Goal: Contribute content: Contribute content

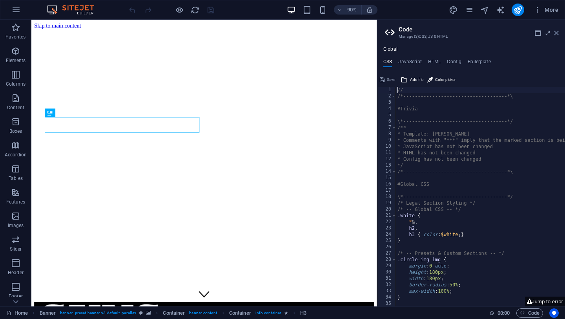
click at [556, 33] on icon at bounding box center [556, 33] width 5 height 6
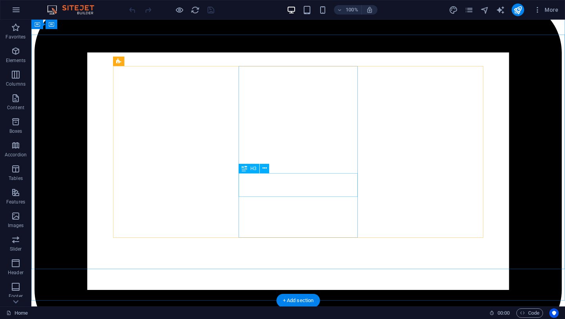
scroll to position [699, 0]
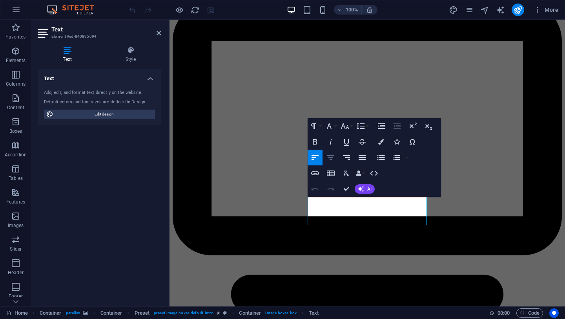
click at [331, 158] on icon "button" at bounding box center [330, 157] width 9 height 9
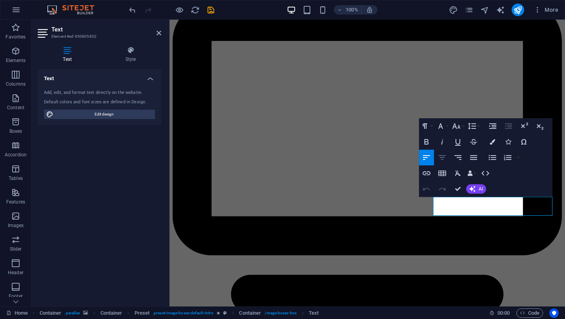
click at [443, 158] on icon "button" at bounding box center [441, 157] width 9 height 9
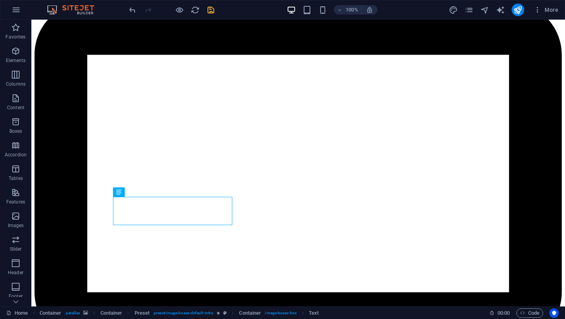
click at [209, 11] on icon "save" at bounding box center [210, 9] width 9 height 9
checkbox input "false"
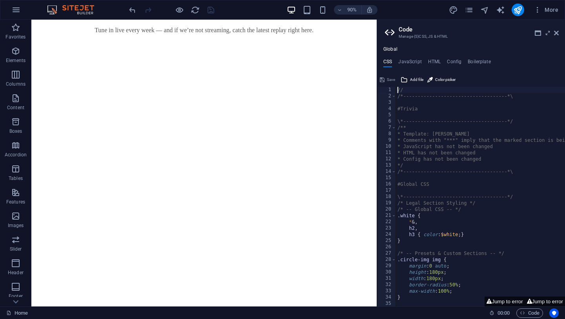
scroll to position [1059, 0]
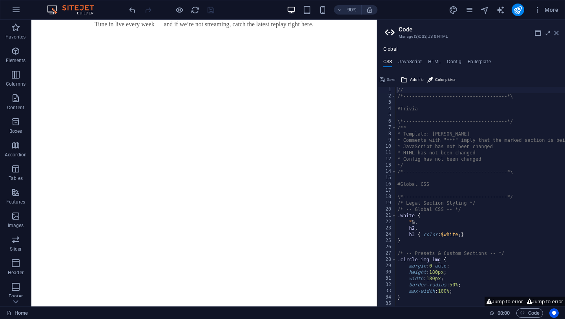
click at [555, 33] on icon at bounding box center [556, 33] width 5 height 6
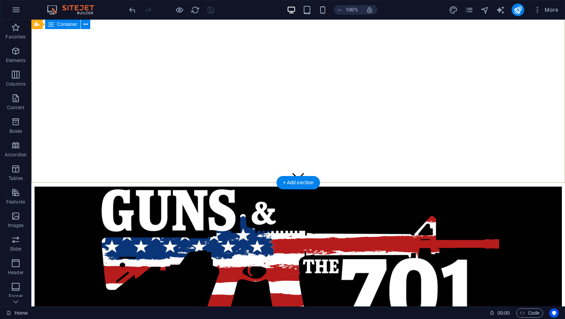
scroll to position [169, 0]
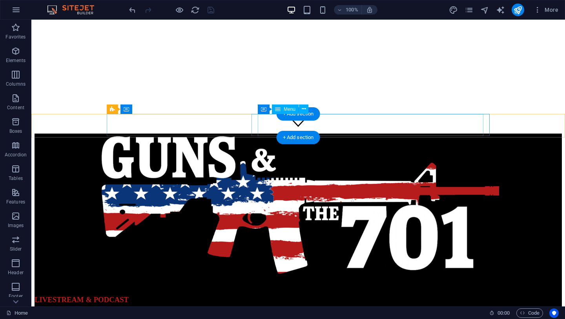
select select "1"
select select
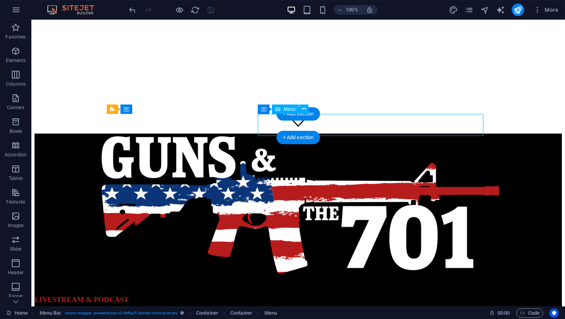
select select "2"
select select
select select "3"
select select
select select "4"
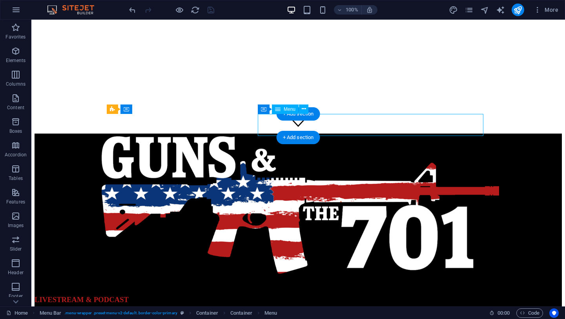
select select
select select "5"
select select
select select "primary"
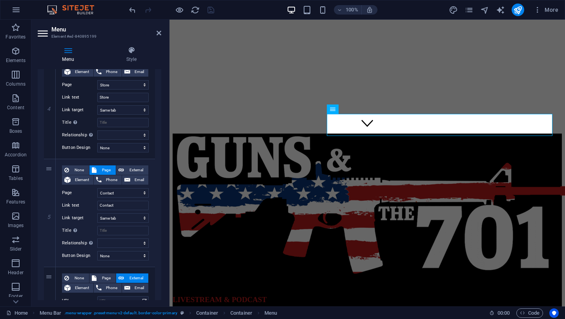
scroll to position [513, 0]
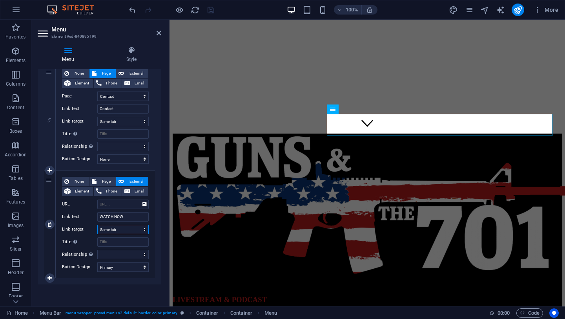
click at [122, 229] on select "New tab Same tab Overlay" at bounding box center [122, 228] width 51 height 9
click at [97, 224] on select "New tab Same tab Overlay" at bounding box center [122, 228] width 51 height 9
click at [114, 204] on input "URL" at bounding box center [122, 203] width 51 height 9
click at [78, 189] on span "Element" at bounding box center [82, 190] width 18 height 9
select select
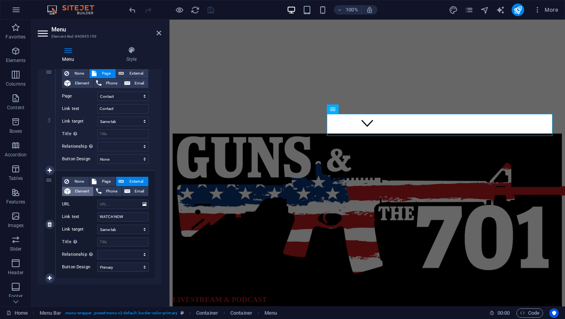
select select
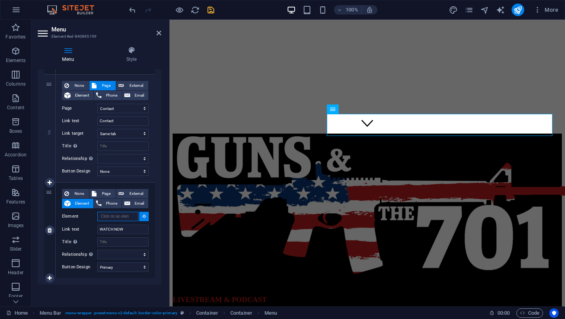
scroll to position [501, 0]
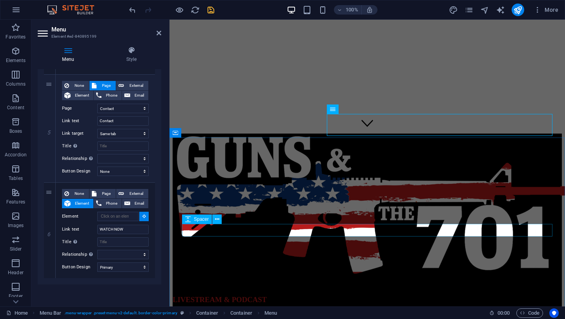
select select
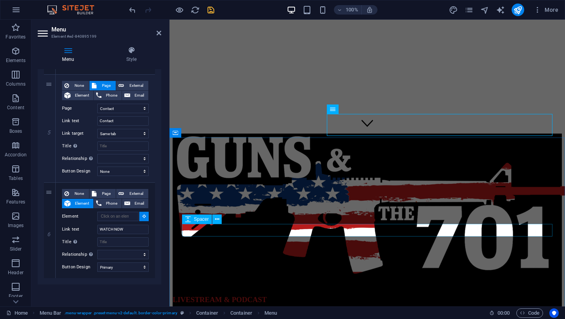
select select
type input "#ed-840895136"
select select
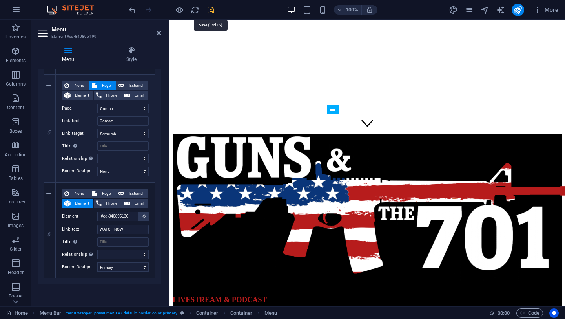
click at [211, 11] on icon "save" at bounding box center [210, 9] width 9 height 9
checkbox input "false"
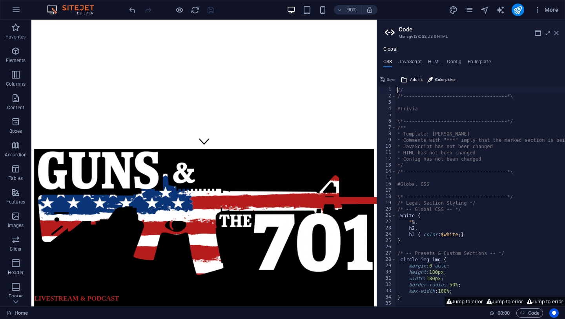
click at [556, 35] on icon at bounding box center [556, 33] width 5 height 6
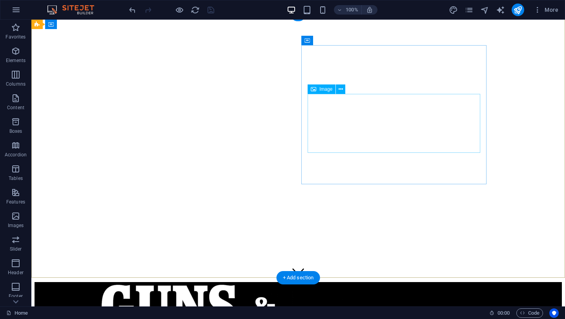
scroll to position [0, 0]
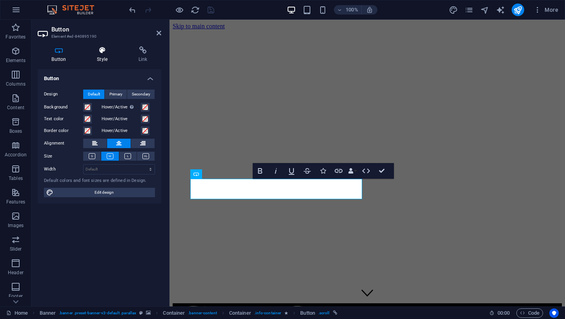
click at [100, 54] on h4 "Style" at bounding box center [104, 54] width 42 height 16
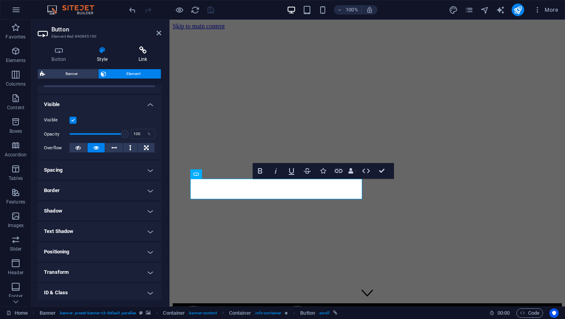
scroll to position [117, 0]
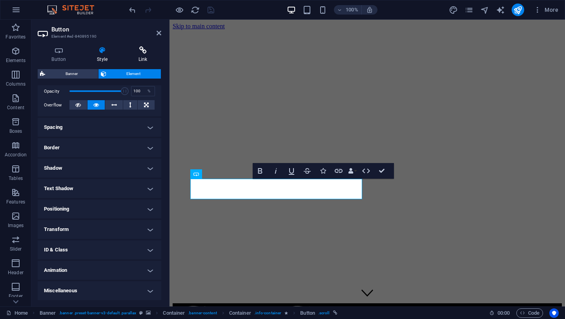
click at [144, 57] on h4 "Link" at bounding box center [142, 54] width 37 height 16
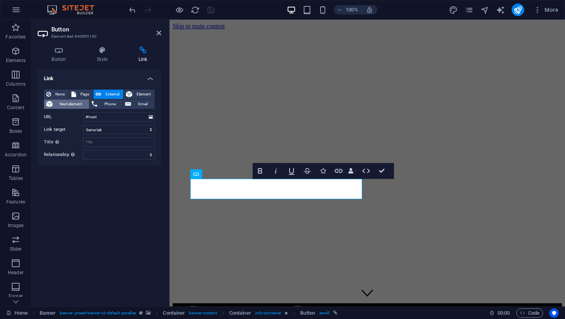
click at [76, 107] on span "Next element" at bounding box center [71, 103] width 32 height 9
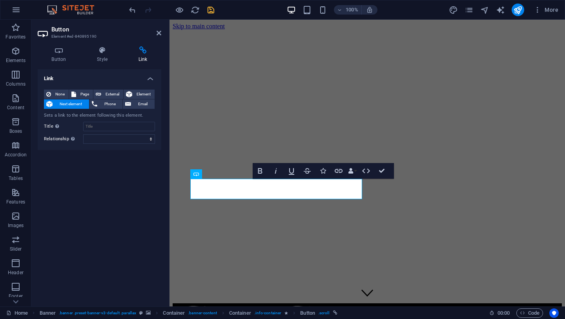
click at [76, 107] on span "Next element" at bounding box center [71, 103] width 32 height 9
click at [138, 93] on span "Element" at bounding box center [144, 93] width 18 height 9
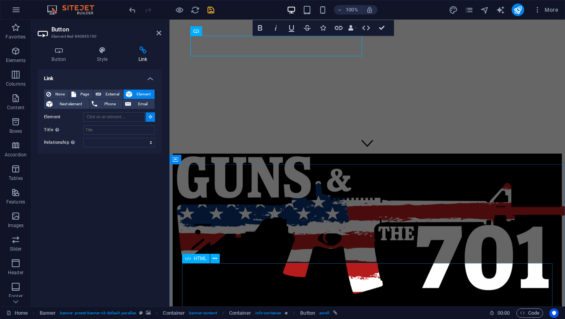
scroll to position [156, 0]
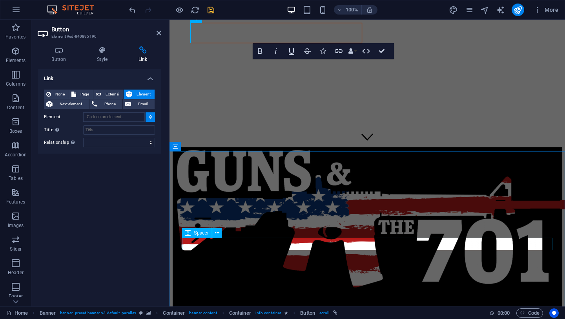
type input "#ed-840895136"
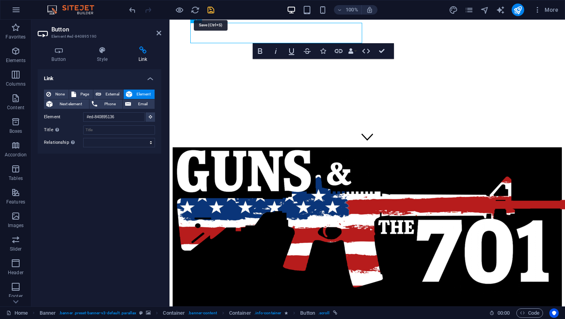
click at [210, 10] on icon "save" at bounding box center [210, 9] width 9 height 9
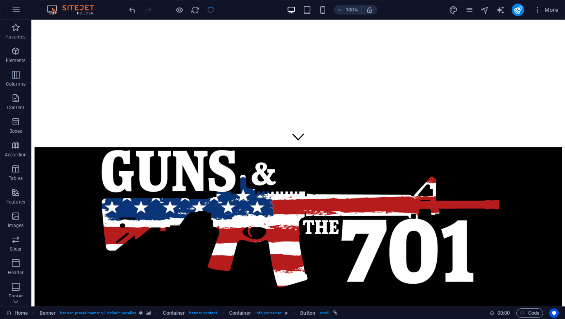
checkbox input "false"
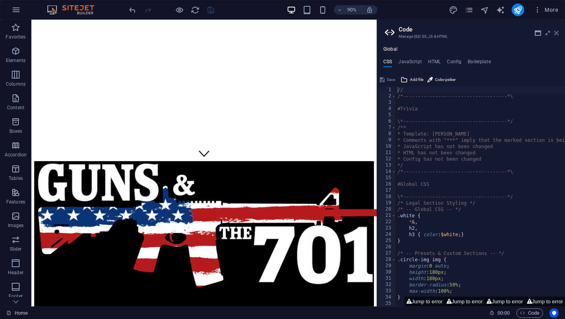
click at [557, 33] on icon at bounding box center [556, 33] width 5 height 6
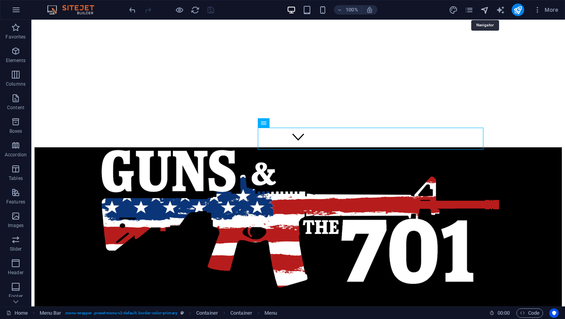
click at [486, 11] on icon "navigator" at bounding box center [484, 9] width 9 height 9
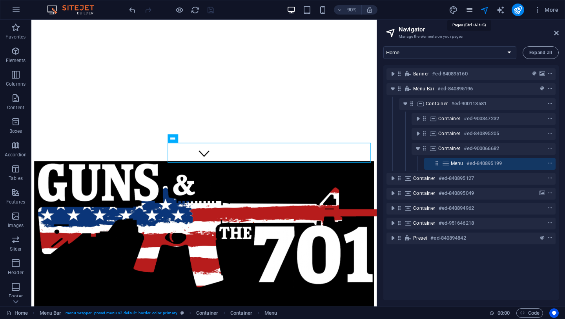
click at [472, 10] on icon "pages" at bounding box center [468, 9] width 9 height 9
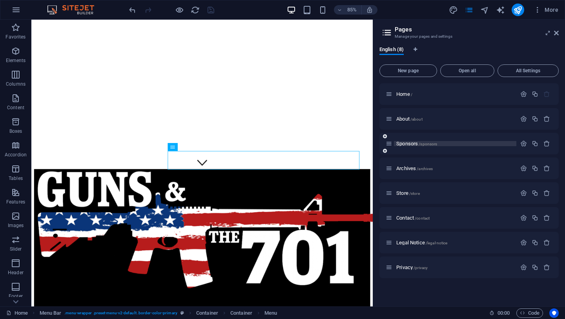
click at [454, 144] on p "Sponsors /sponsors" at bounding box center [455, 143] width 118 height 5
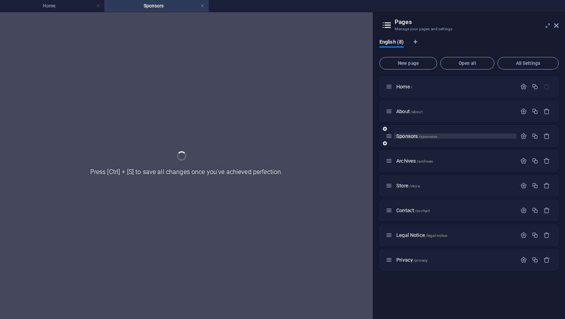
scroll to position [0, 0]
click at [454, 144] on div "Sponsors /sponsors" at bounding box center [468, 136] width 179 height 22
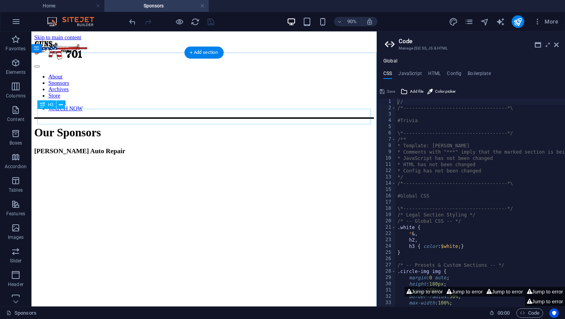
click at [261, 160] on div "[PERSON_NAME] Auto Repair" at bounding box center [223, 164] width 377 height 9
click at [258, 160] on div "[PERSON_NAME] Auto Repair" at bounding box center [223, 164] width 377 height 9
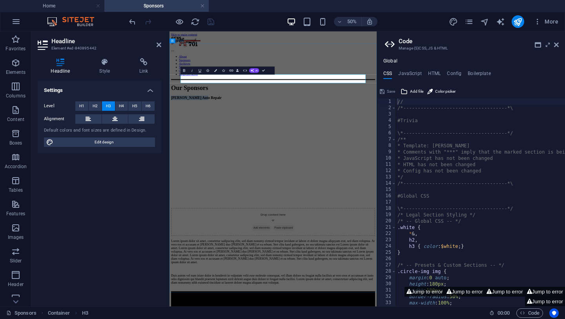
click at [424, 160] on h3 "[PERSON_NAME] Auto Repair" at bounding box center [377, 164] width 408 height 9
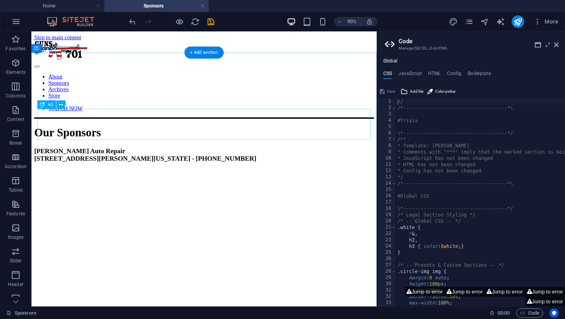
click at [293, 160] on div "[PERSON_NAME] Auto Repair [STREET_ADDRESS][PERSON_NAME][US_STATE] - [PHONE_NUMB…" at bounding box center [223, 168] width 377 height 17
click at [60, 102] on icon at bounding box center [61, 104] width 4 height 7
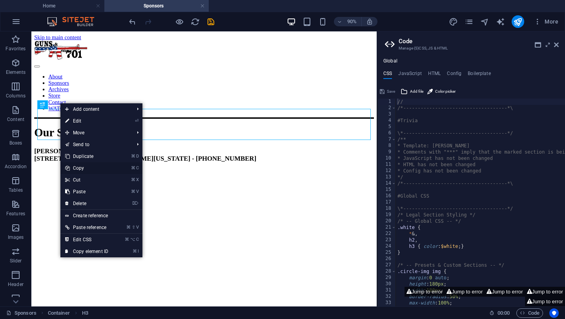
click at [84, 169] on link "⌘ C Copy" at bounding box center [86, 168] width 53 height 12
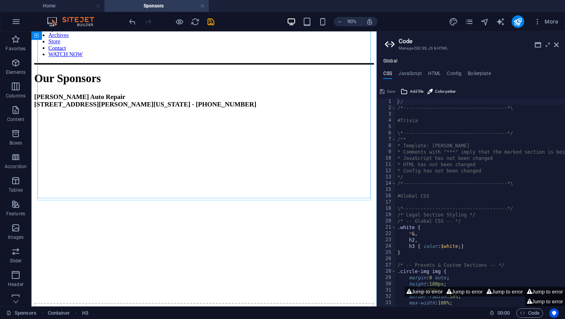
scroll to position [196, 0]
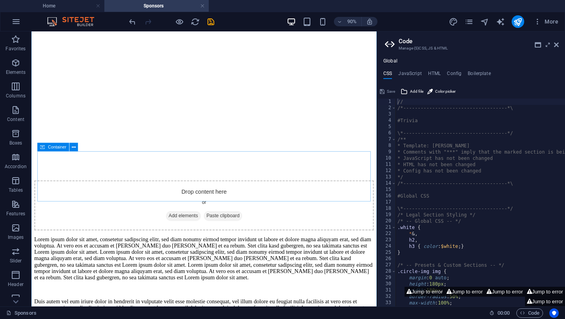
click at [228, 197] on div "Drop content here or Add elements Paste clipboard" at bounding box center [223, 225] width 377 height 56
click at [244, 231] on span "Paste clipboard" at bounding box center [244, 236] width 43 height 11
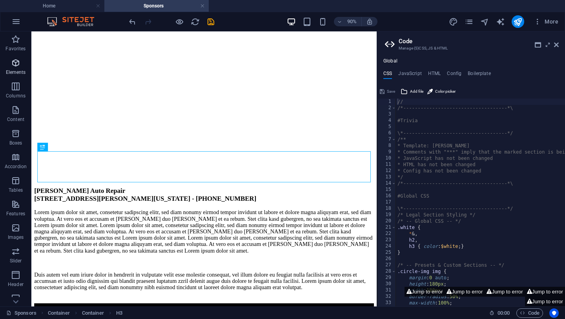
click at [14, 65] on icon "button" at bounding box center [15, 62] width 9 height 9
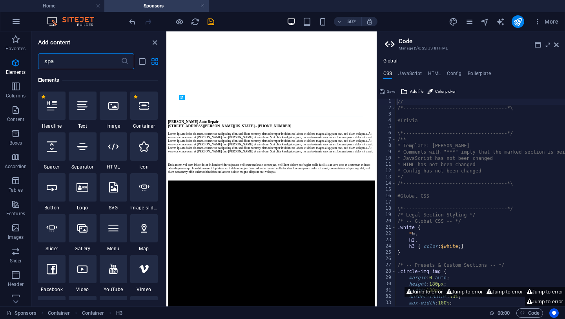
scroll to position [0, 0]
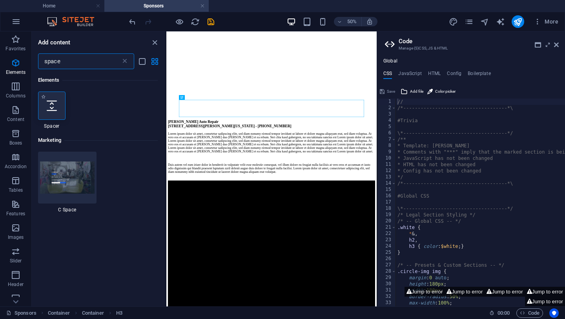
type input "space"
select select "px"
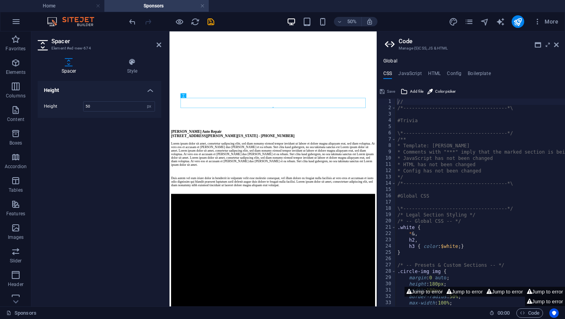
scroll to position [196, 0]
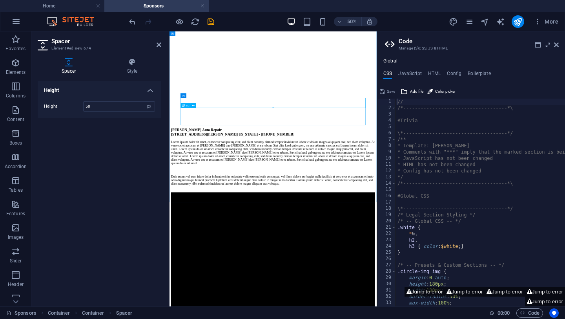
click at [377, 224] on div "[PERSON_NAME] Auto Repair [STREET_ADDRESS][PERSON_NAME][US_STATE] - [PHONE_NUMB…" at bounding box center [377, 232] width 408 height 17
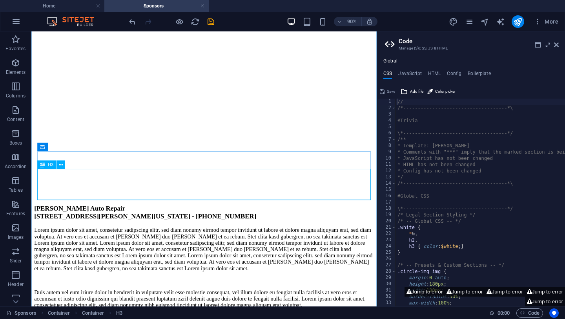
click at [224, 224] on div "[PERSON_NAME] Auto Repair [STREET_ADDRESS][PERSON_NAME][US_STATE] - [PHONE_NUMB…" at bounding box center [223, 232] width 377 height 17
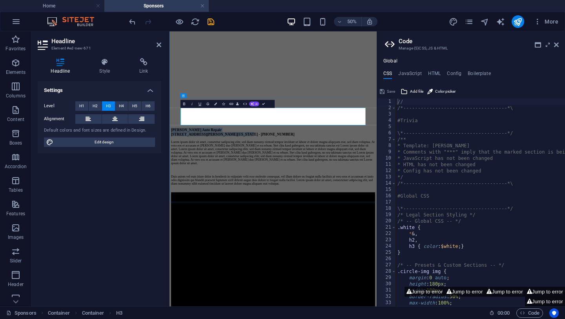
click at [384, 224] on span "[PERSON_NAME] Auto Repair [STREET_ADDRESS][PERSON_NAME][US_STATE] - [PHONE_NUMB…" at bounding box center [296, 232] width 247 height 17
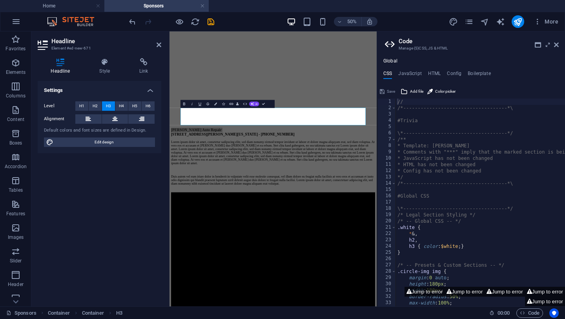
click at [138, 24] on div at bounding box center [171, 21] width 88 height 13
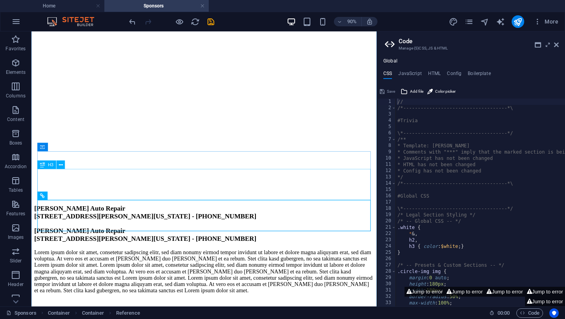
click at [217, 224] on div "[PERSON_NAME] Auto Repair [STREET_ADDRESS][PERSON_NAME][US_STATE] - [PHONE_NUMB…" at bounding box center [223, 232] width 377 height 17
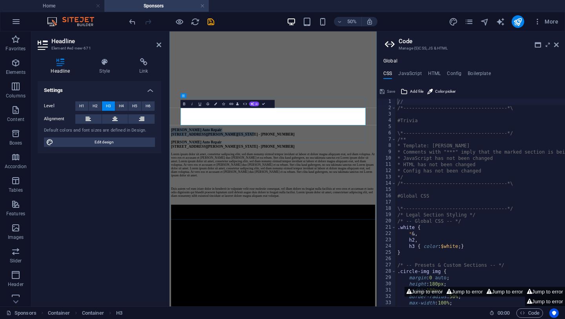
click at [375, 224] on span "[PERSON_NAME] Auto Repair [STREET_ADDRESS][PERSON_NAME][US_STATE] - [PHONE_NUMB…" at bounding box center [296, 232] width 247 height 17
click at [382, 224] on span "[PERSON_NAME] Auto Repair [STREET_ADDRESS][PERSON_NAME][US_STATE] - [PHONE_NUMB…" at bounding box center [296, 232] width 247 height 17
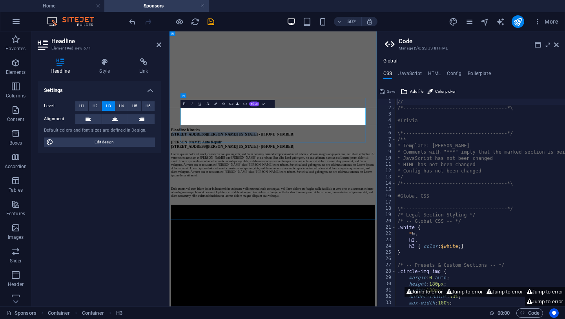
drag, startPoint x: 289, startPoint y: 211, endPoint x: 479, endPoint y: 212, distance: 189.5
click at [479, 224] on h3 "Bloodline Kinetics [STREET_ADDRESS][PERSON_NAME][US_STATE] - [PHONE_NUMBER]" at bounding box center [377, 232] width 408 height 17
drag, startPoint x: 404, startPoint y: 209, endPoint x: 479, endPoint y: 210, distance: 74.5
click at [404, 224] on span "Bloodline Kinetics [STREET_ADDRESS][PERSON_NAME] Number: [PHONE_NUMBER]" at bounding box center [289, 232] width 232 height 17
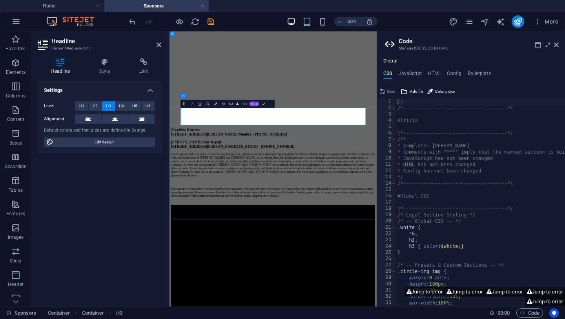
drag, startPoint x: 406, startPoint y: 208, endPoint x: 476, endPoint y: 213, distance: 70.4
click at [404, 224] on span "Bloodline Kinetics [STREET_ADDRESS][PERSON_NAME] Number: [PHONE_NUMBER]" at bounding box center [289, 232] width 232 height 17
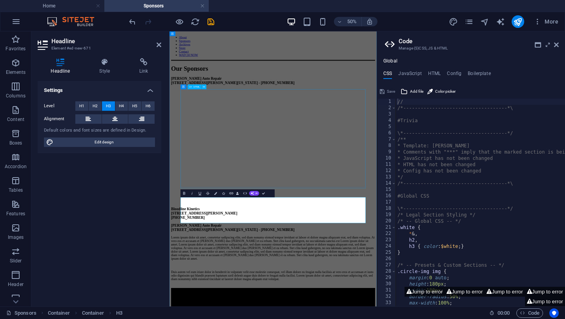
scroll to position [9, 0]
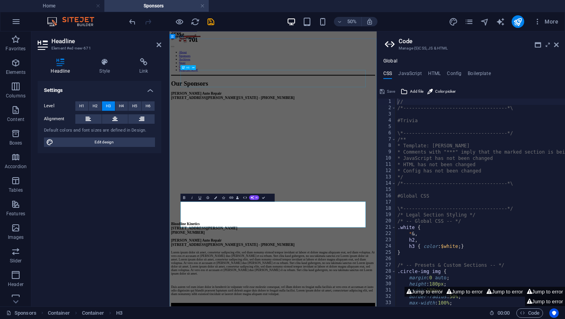
click at [395, 151] on div "[PERSON_NAME] Auto Repair [STREET_ADDRESS][PERSON_NAME][US_STATE] - [PHONE_NUMB…" at bounding box center [377, 159] width 408 height 17
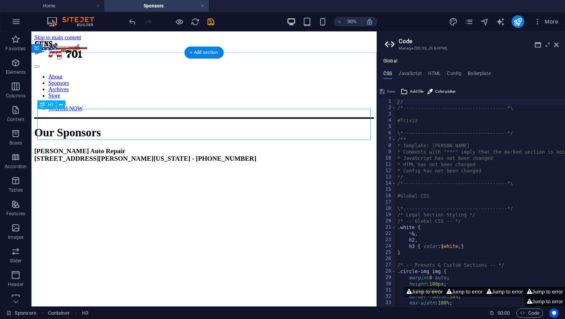
click at [239, 160] on div "[PERSON_NAME] Auto Repair [STREET_ADDRESS][PERSON_NAME][US_STATE] - [PHONE_NUMB…" at bounding box center [223, 168] width 377 height 17
click at [240, 160] on div "[PERSON_NAME] Auto Repair [STREET_ADDRESS][PERSON_NAME][US_STATE] - [PHONE_NUMB…" at bounding box center [223, 168] width 377 height 17
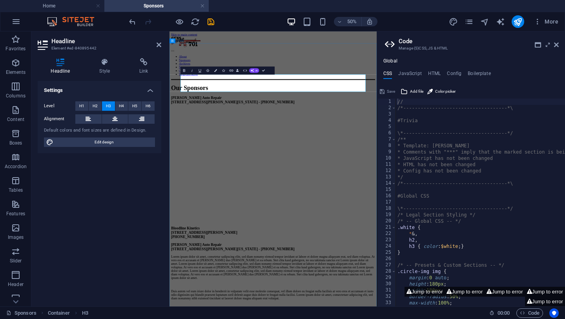
click at [393, 160] on span "[PERSON_NAME] Auto Repair [STREET_ADDRESS][PERSON_NAME][US_STATE] - [PHONE_NUMB…" at bounding box center [296, 168] width 247 height 17
drag, startPoint x: 471, startPoint y: 146, endPoint x: 237, endPoint y: 140, distance: 234.2
click at [237, 160] on h3 "[PERSON_NAME] Auto Repair [STREET_ADDRESS][PERSON_NAME][US_STATE] - [PHONE_NUMB…" at bounding box center [377, 168] width 408 height 17
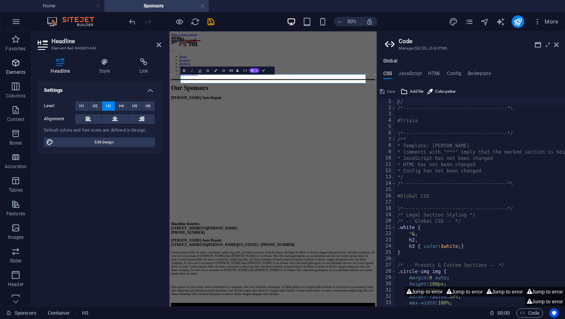
click at [16, 63] on icon "button" at bounding box center [15, 62] width 9 height 9
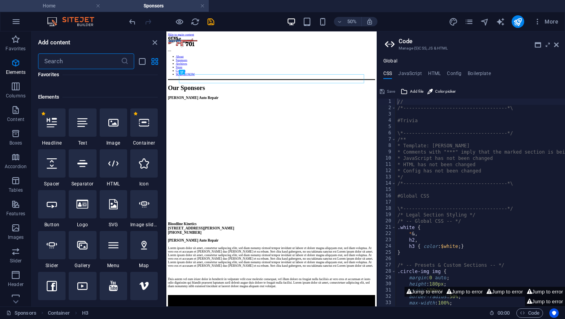
scroll to position [84, 0]
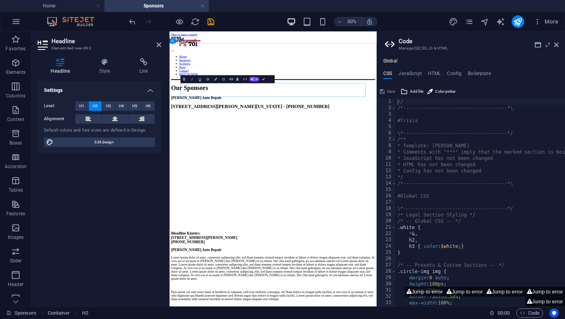
click at [348, 176] on h2 "[STREET_ADDRESS][PERSON_NAME][US_STATE] - [PHONE_NUMBER]" at bounding box center [377, 181] width 408 height 11
click at [124, 105] on button "H4" at bounding box center [121, 105] width 13 height 9
click at [136, 104] on span "H5" at bounding box center [134, 105] width 5 height 9
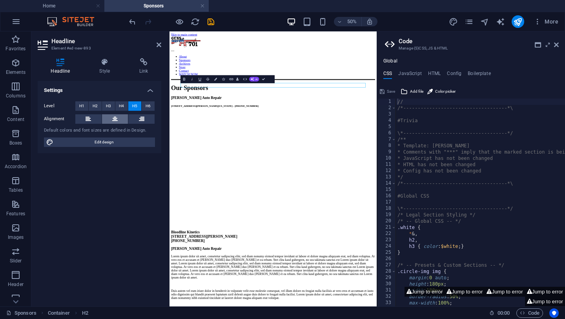
click at [117, 120] on icon at bounding box center [114, 118] width 5 height 9
click at [124, 189] on div "Settings Level H1 H2 H3 H4 H5 H6 Alignment Default colors and font sizes are de…" at bounding box center [100, 190] width 124 height 219
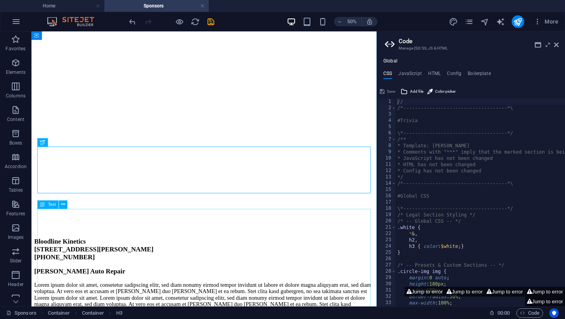
scroll to position [0, 0]
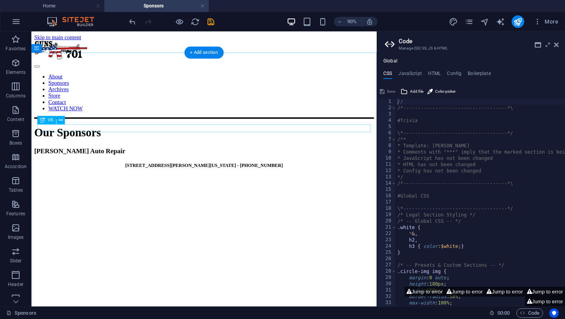
click at [236, 177] on div "[STREET_ADDRESS][PERSON_NAME][US_STATE] - [PHONE_NUMBER]" at bounding box center [223, 180] width 377 height 6
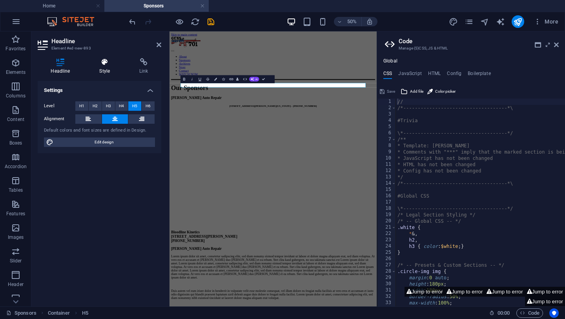
click at [103, 62] on icon at bounding box center [104, 62] width 37 height 8
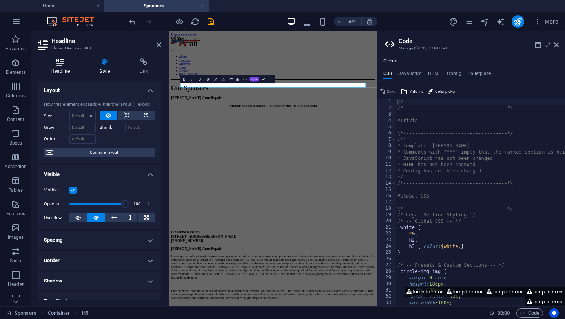
click at [57, 62] on icon at bounding box center [61, 62] width 46 height 8
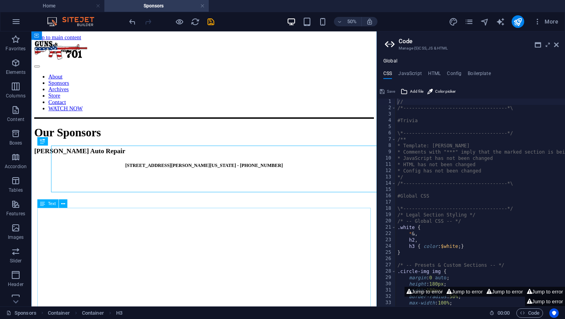
scroll to position [213, 0]
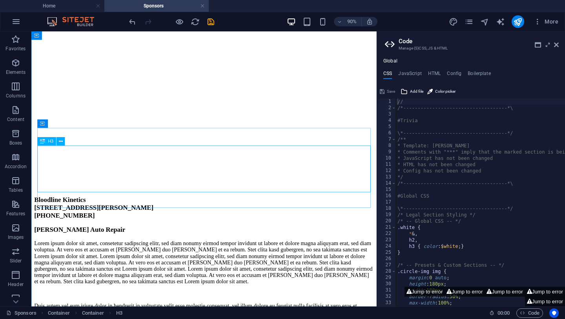
click at [138, 214] on div "Bloodline Kinetics [STREET_ADDRESS][PERSON_NAME] (701) 390-7997" at bounding box center [223, 227] width 377 height 26
click at [126, 214] on div "Bloodline Kinetics [STREET_ADDRESS][PERSON_NAME] (701) 390-7997" at bounding box center [223, 227] width 377 height 26
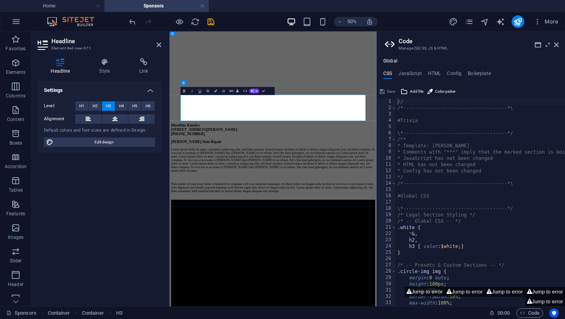
click at [329, 214] on h3 "Bloodline Kinetics [STREET_ADDRESS][PERSON_NAME] (701) 390-7997" at bounding box center [377, 227] width 408 height 26
drag, startPoint x: 278, startPoint y: 183, endPoint x: 490, endPoint y: 197, distance: 212.2
click at [490, 214] on h3 "Bloodline Kinetics [STREET_ADDRESS][PERSON_NAME] (701) 390-7997" at bounding box center [377, 227] width 408 height 26
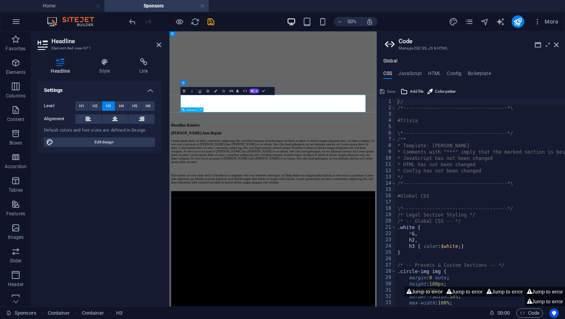
scroll to position [204, 0]
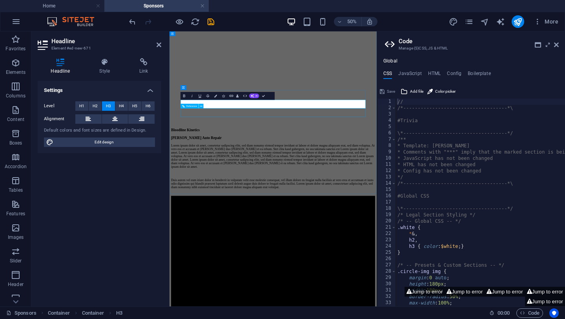
click at [417, 240] on div "[PERSON_NAME] Auto Repair" at bounding box center [377, 244] width 408 height 9
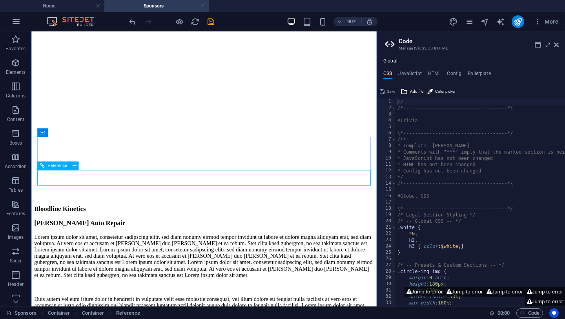
click at [226, 240] on div "[PERSON_NAME] Auto Repair" at bounding box center [223, 244] width 377 height 9
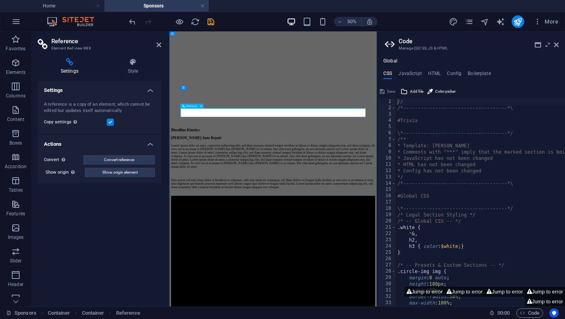
click at [382, 240] on div "[PERSON_NAME] Auto Repair" at bounding box center [377, 244] width 408 height 9
click at [357, 240] on div "[PERSON_NAME] Auto Repair" at bounding box center [377, 244] width 408 height 9
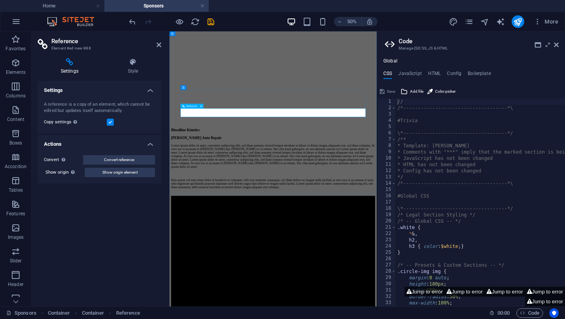
click at [357, 240] on div "[PERSON_NAME] Auto Repair" at bounding box center [377, 244] width 408 height 9
click at [367, 240] on div "[PERSON_NAME] Auto Repair" at bounding box center [377, 244] width 408 height 9
click at [394, 256] on div "Lorem ipsum dolor sit amet, consetetur sadipscing elitr, sed diam nonumy eirmod…" at bounding box center [377, 301] width 408 height 90
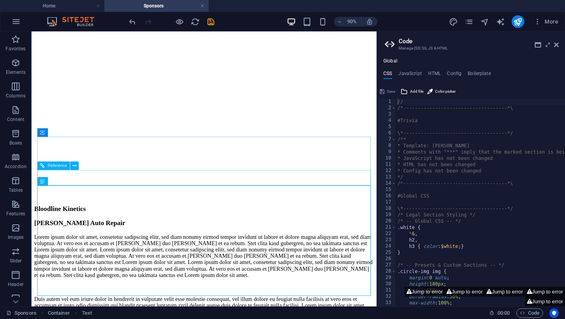
click at [220, 240] on div "[PERSON_NAME] Auto Repair" at bounding box center [223, 244] width 377 height 9
click at [74, 165] on icon at bounding box center [75, 165] width 4 height 7
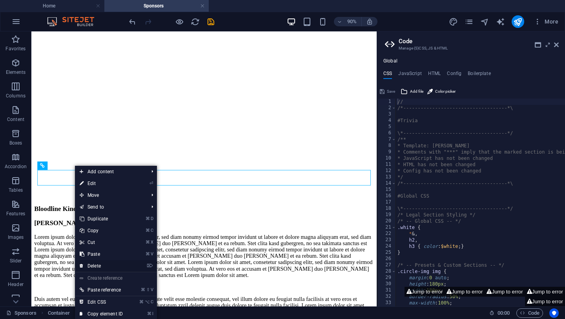
click at [95, 264] on link "⌦ Delete" at bounding box center [101, 266] width 53 height 12
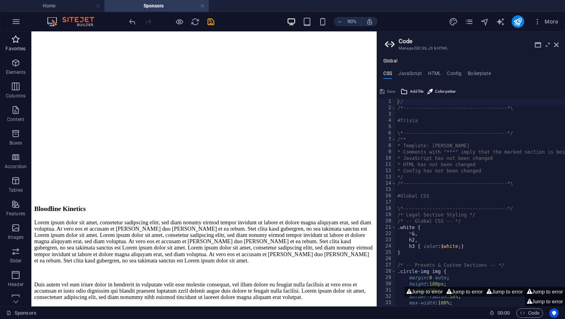
click at [13, 55] on button "Favorites" at bounding box center [15, 43] width 31 height 24
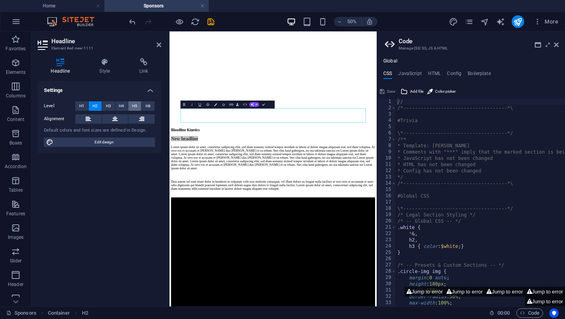
click at [134, 103] on span "H5" at bounding box center [134, 105] width 5 height 9
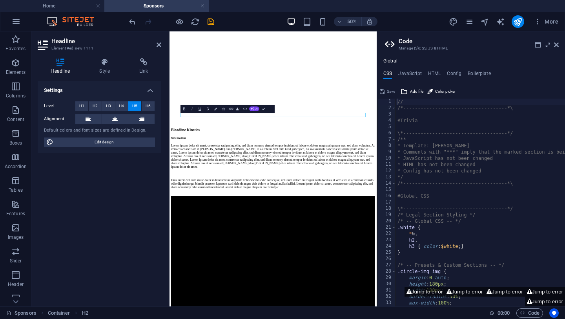
scroll to position [195, 0]
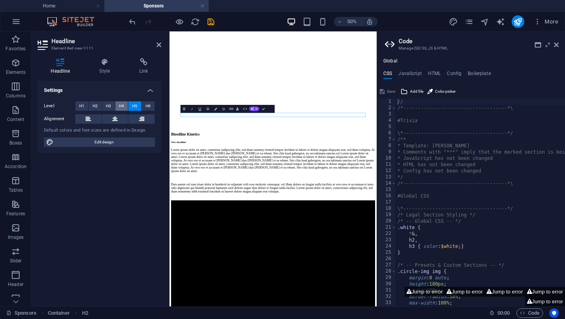
click at [122, 105] on span "H4" at bounding box center [121, 105] width 5 height 9
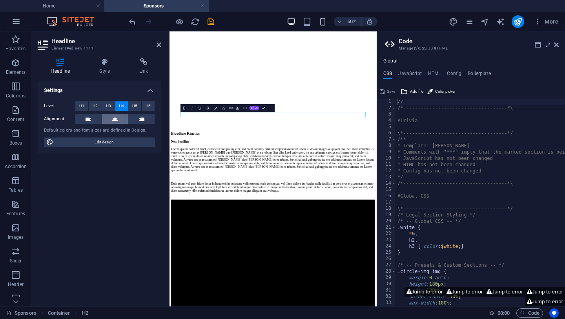
click at [120, 115] on button at bounding box center [115, 118] width 26 height 9
click at [384, 248] on h4 "New headline" at bounding box center [377, 251] width 408 height 7
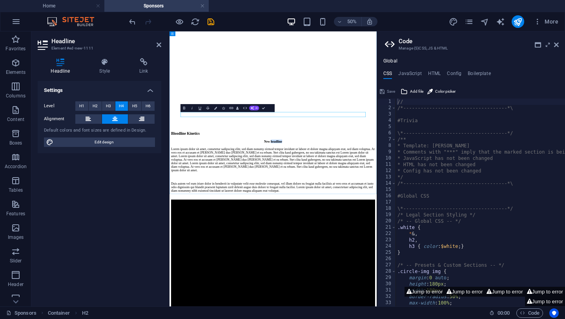
click at [384, 248] on h4 "New headline" at bounding box center [377, 251] width 408 height 7
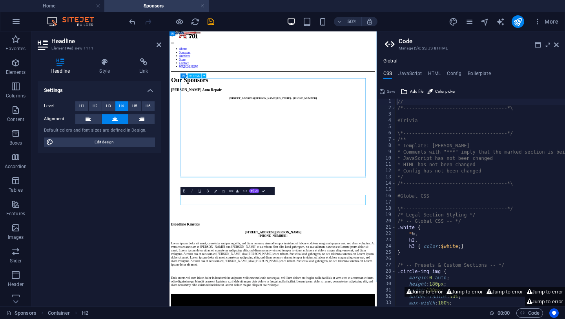
scroll to position [0, 0]
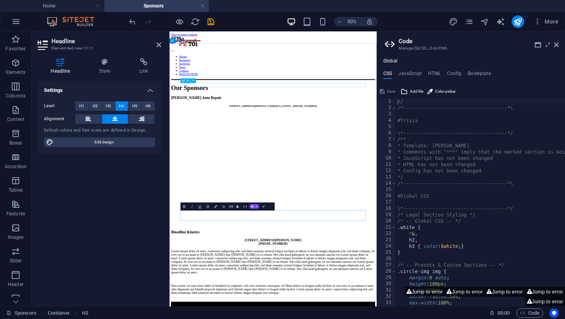
click at [365, 177] on div "[STREET_ADDRESS][PERSON_NAME][US_STATE] - [PHONE_NUMBER]" at bounding box center [377, 180] width 408 height 6
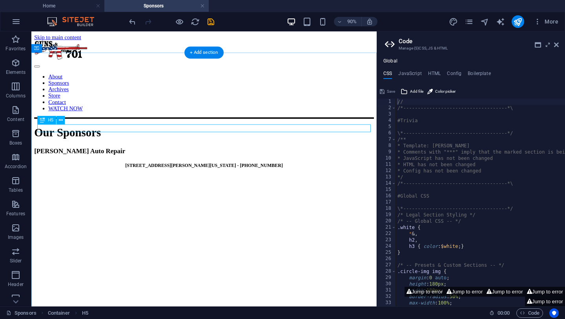
click at [218, 177] on div "[STREET_ADDRESS][PERSON_NAME][US_STATE] - [PHONE_NUMBER]" at bounding box center [223, 180] width 377 height 6
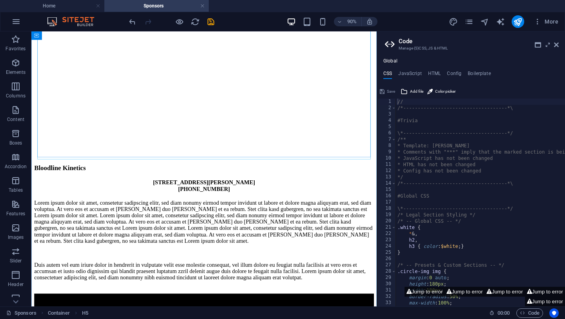
scroll to position [262, 0]
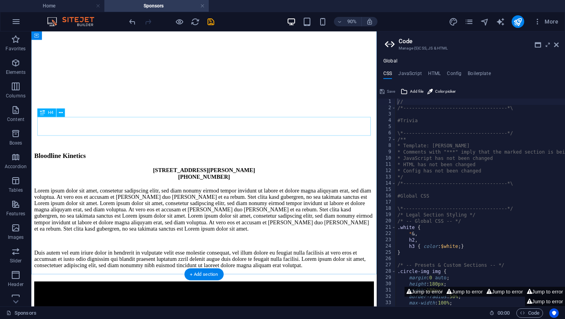
click at [223, 182] on div "[STREET_ADDRESS][PERSON_NAME] (701) 390-7997" at bounding box center [223, 189] width 377 height 14
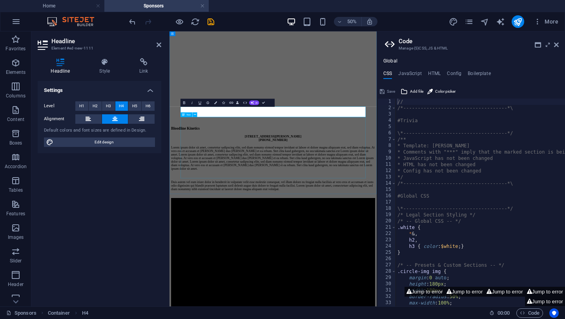
click at [239, 260] on div "Lorem ipsum dolor sit amet, consetetur sadipscing elitr, sed diam nonumy eirmod…" at bounding box center [377, 305] width 408 height 90
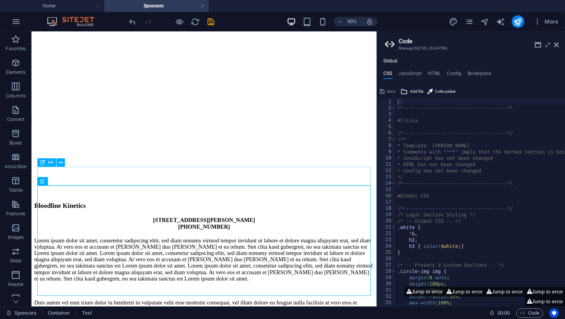
click at [166, 237] on div "[STREET_ADDRESS][PERSON_NAME] (701) 390-7997" at bounding box center [223, 244] width 377 height 14
click at [163, 237] on div "[STREET_ADDRESS][PERSON_NAME] (701) 390-7997" at bounding box center [223, 244] width 377 height 14
click at [174, 237] on div "[STREET_ADDRESS][PERSON_NAME] (701) 390-7997" at bounding box center [223, 244] width 377 height 14
click at [166, 237] on div "[STREET_ADDRESS][PERSON_NAME] (701) 390-7997" at bounding box center [223, 244] width 377 height 14
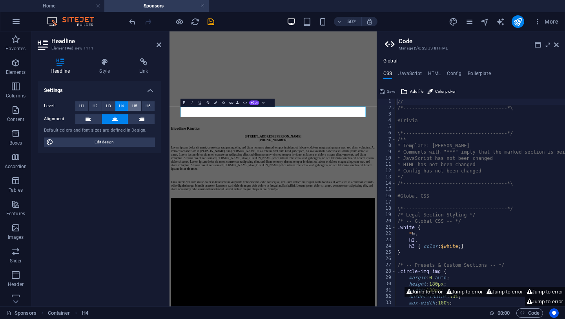
click at [136, 104] on span "H5" at bounding box center [134, 105] width 5 height 9
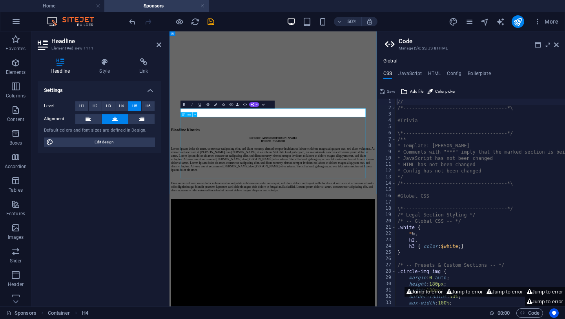
click at [449, 262] on div "Lorem ipsum dolor sit amet, consetetur sadipscing elitr, sed diam nonumy eirmod…" at bounding box center [377, 307] width 408 height 90
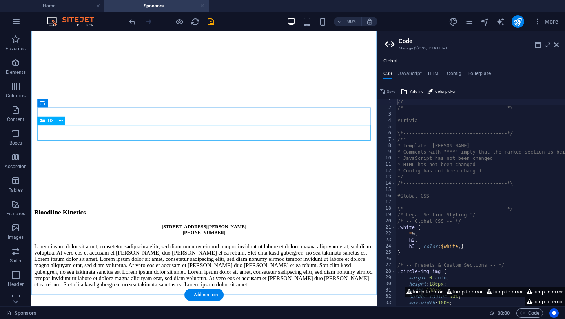
scroll to position [148, 0]
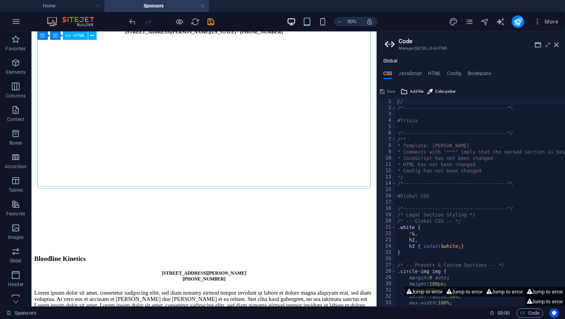
click at [263, 116] on div at bounding box center [223, 155] width 377 height 198
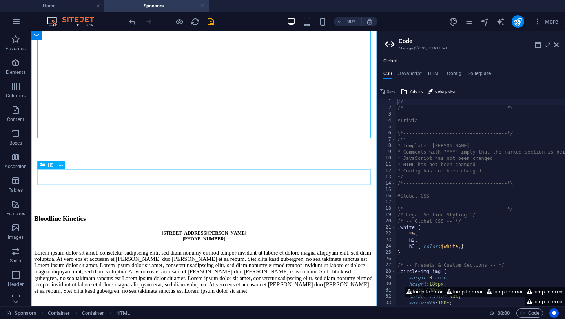
scroll to position [204, 0]
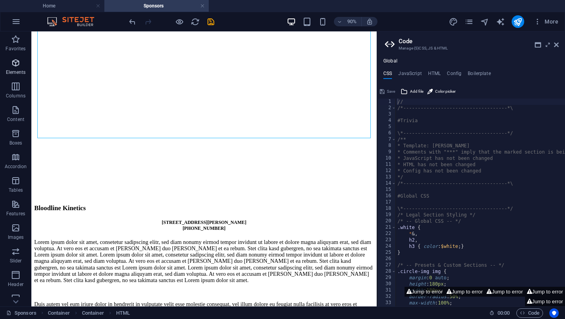
click at [15, 66] on icon "button" at bounding box center [15, 62] width 9 height 9
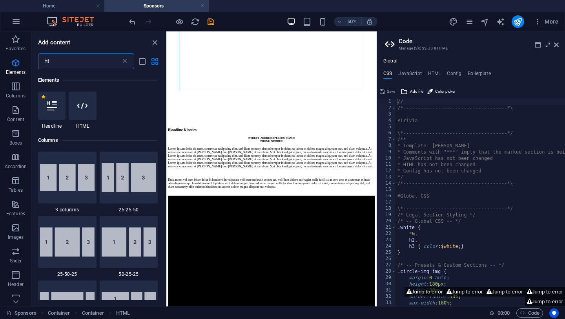
scroll to position [0, 0]
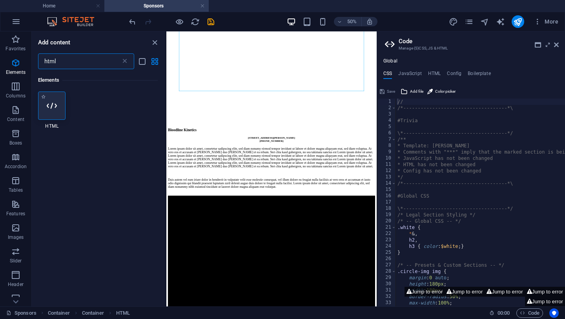
type input "html"
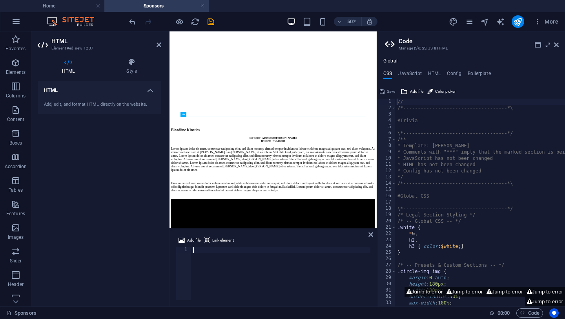
scroll to position [204, 0]
click at [475, 116] on div at bounding box center [377, 99] width 408 height 198
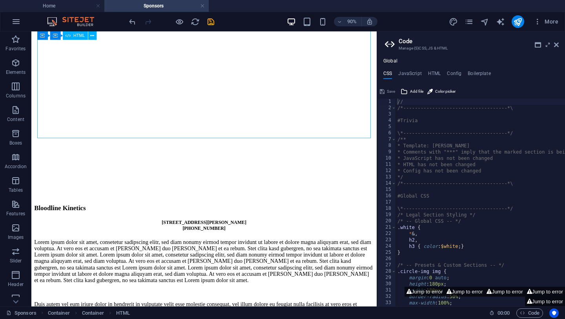
click at [276, 91] on div at bounding box center [223, 99] width 377 height 198
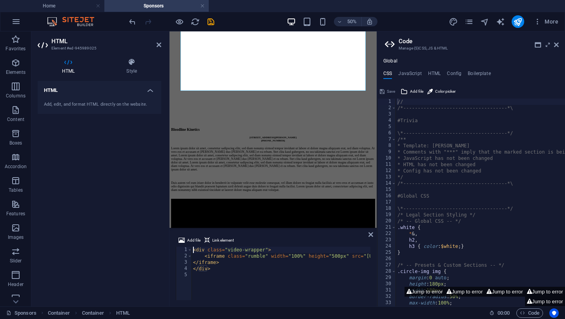
scroll to position [0, 0]
click at [391, 262] on div "Lorem ipsum dolor sit amet, consetetur sadipscing elitr, sed diam nonumy eirmod…" at bounding box center [377, 307] width 408 height 90
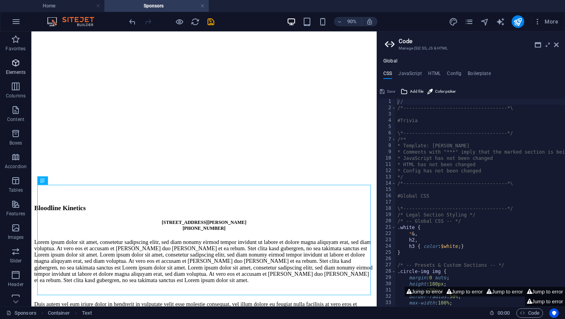
click at [15, 63] on icon "button" at bounding box center [15, 62] width 9 height 9
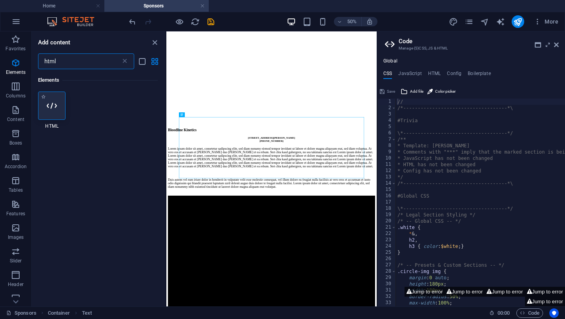
type input "html"
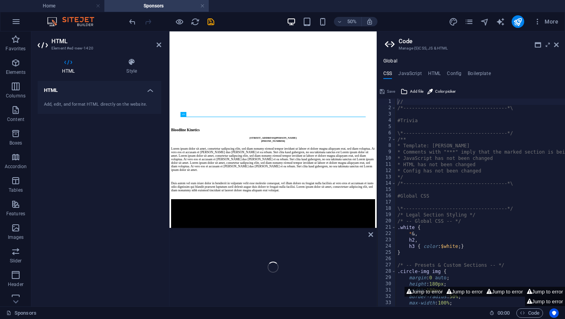
scroll to position [204, 0]
type textarea "<iframe width="560" height="315" src="[URL][DOMAIN_NAME]" title="YouTube video …"
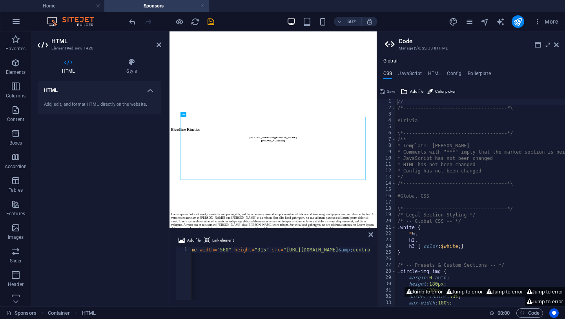
scroll to position [0, 0]
click at [405, 116] on div at bounding box center [377, 99] width 408 height 198
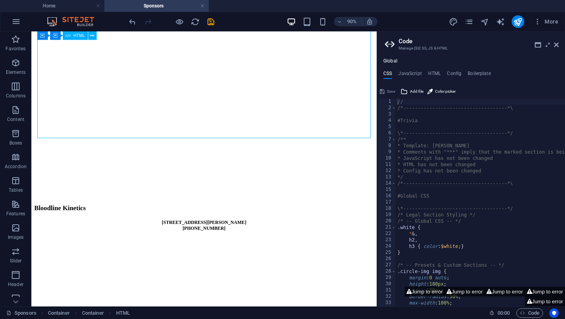
click at [304, 95] on div at bounding box center [223, 99] width 377 height 198
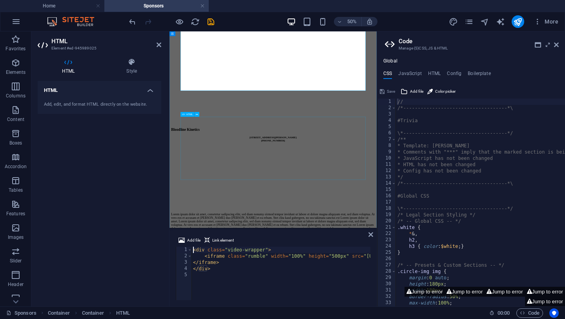
click at [391, 288] on div at bounding box center [377, 324] width 408 height 125
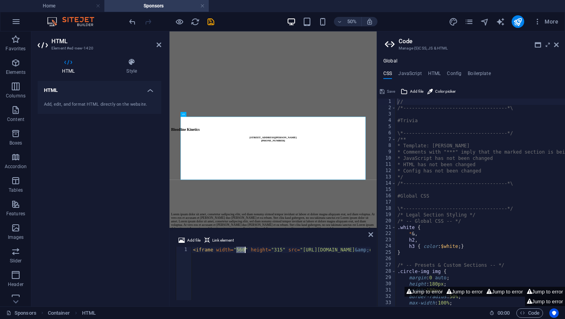
drag, startPoint x: 236, startPoint y: 250, endPoint x: 245, endPoint y: 250, distance: 9.4
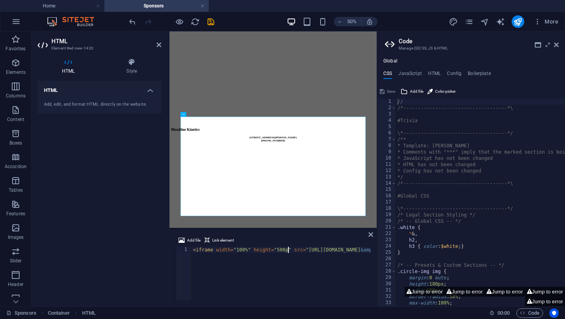
scroll to position [0, 8]
drag, startPoint x: 252, startPoint y: 252, endPoint x: 297, endPoint y: 248, distance: 44.5
type textarea "<iframe width="100%" height="500px" src="[URL][DOMAIN_NAME]" title="YouTube vid…"
click at [209, 21] on icon "save" at bounding box center [210, 21] width 9 height 9
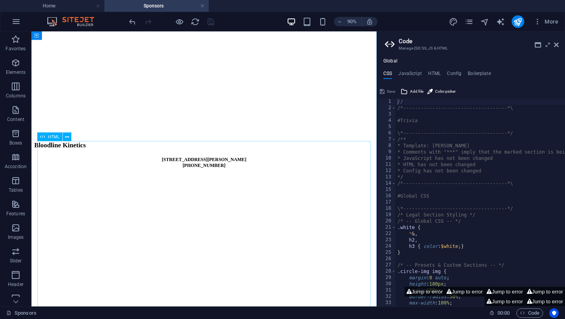
scroll to position [250, 0]
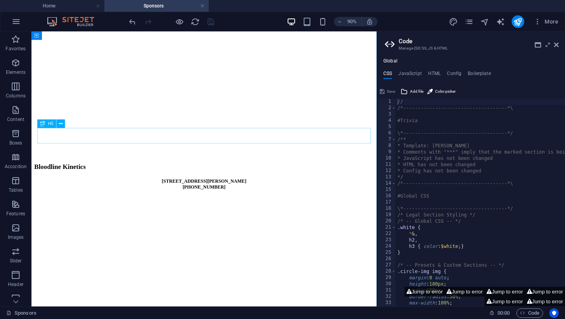
click at [247, 195] on div "[STREET_ADDRESS][PERSON_NAME] (701) 390-7997" at bounding box center [223, 201] width 377 height 13
drag, startPoint x: 13, startPoint y: 66, endPoint x: 15, endPoint y: 45, distance: 20.6
click at [15, 45] on div "Favorites Elements Columns Content Boxes Accordion Tables Features Images Slide…" at bounding box center [15, 207] width 31 height 353
click at [15, 62] on icon "button" at bounding box center [15, 62] width 9 height 9
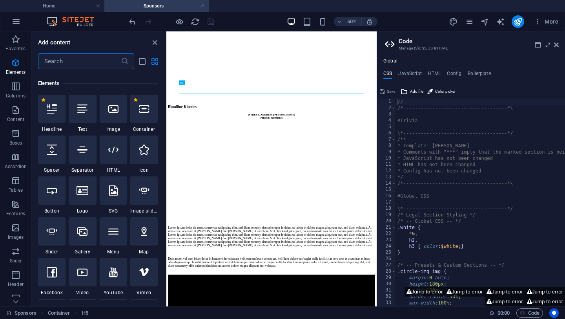
scroll to position [84, 0]
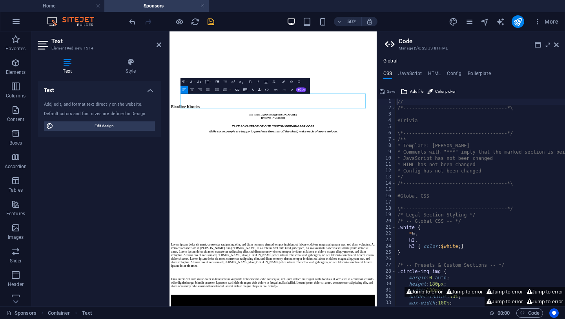
click at [120, 199] on div "Text Add, edit, and format text directly on the website. Default colors and fon…" at bounding box center [100, 190] width 124 height 219
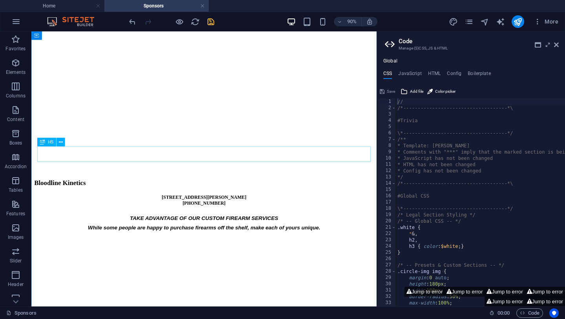
scroll to position [230, 0]
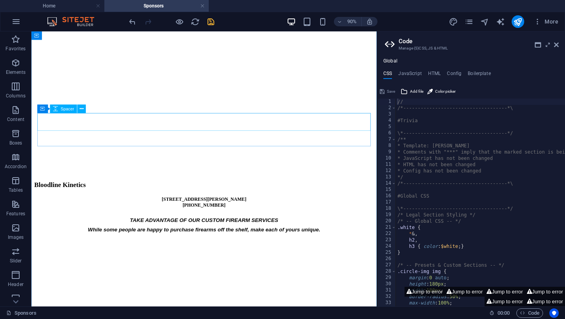
click at [253, 171] on div at bounding box center [223, 181] width 377 height 20
click at [59, 107] on div "Spacer" at bounding box center [63, 108] width 27 height 9
select select "px"
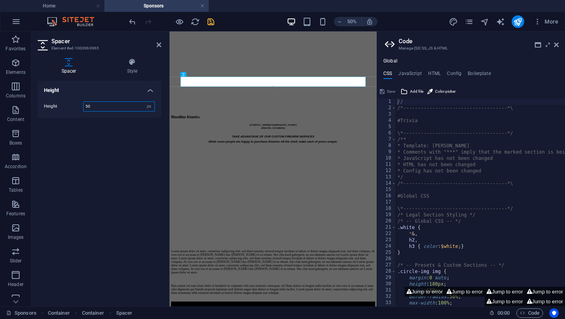
drag, startPoint x: 93, startPoint y: 107, endPoint x: 72, endPoint y: 107, distance: 21.2
click at [72, 107] on div "Height 50 px rem vh vw" at bounding box center [99, 106] width 111 height 10
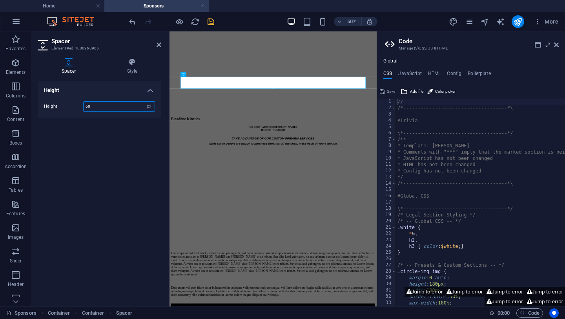
type input "60"
click at [64, 178] on div "Height Height 60 px rem vh vw" at bounding box center [100, 190] width 124 height 219
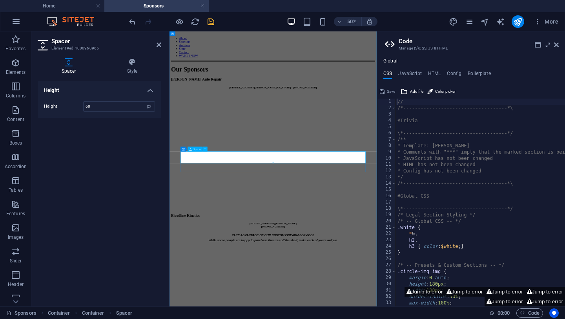
scroll to position [0, 0]
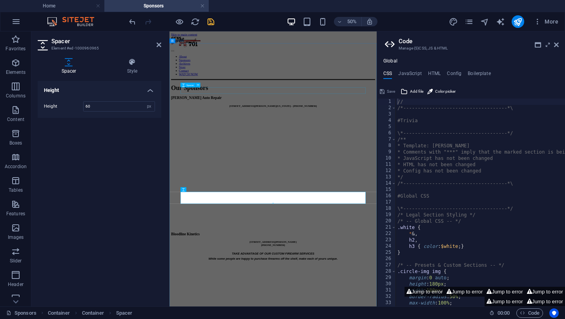
click at [368, 192] on div at bounding box center [377, 198] width 408 height 13
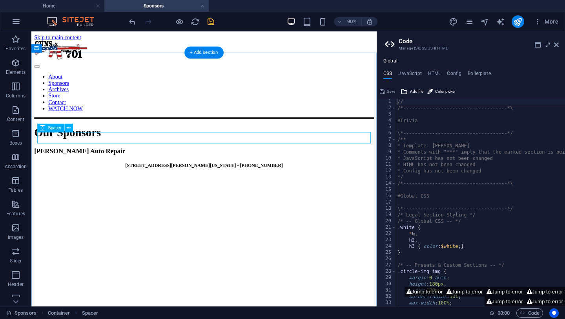
click at [224, 192] on div at bounding box center [223, 198] width 377 height 13
click at [68, 127] on icon at bounding box center [69, 127] width 4 height 7
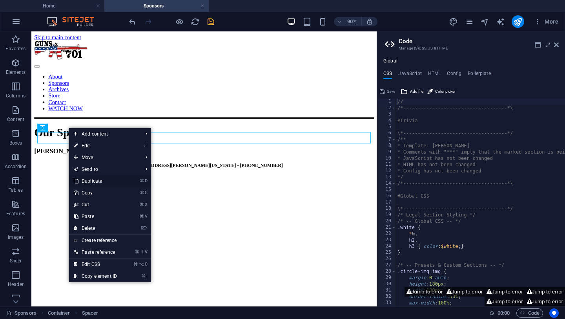
click at [90, 180] on link "⌘ D Duplicate" at bounding box center [95, 181] width 53 height 12
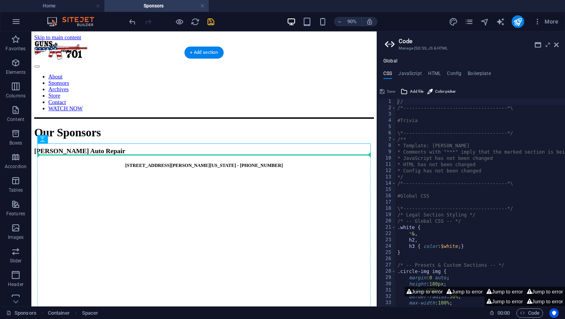
drag, startPoint x: 236, startPoint y: 158, endPoint x: 230, endPoint y: 170, distance: 13.0
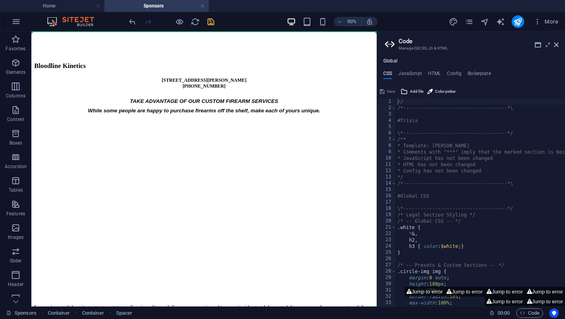
scroll to position [291, 0]
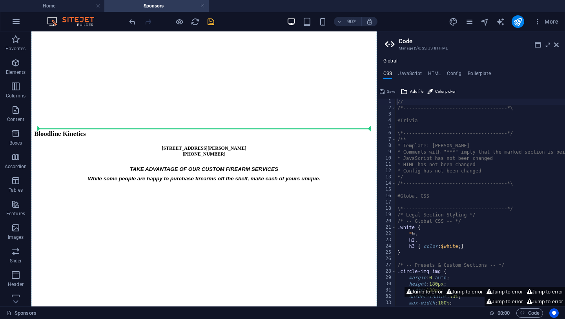
drag, startPoint x: 229, startPoint y: 91, endPoint x: 217, endPoint y: 147, distance: 57.1
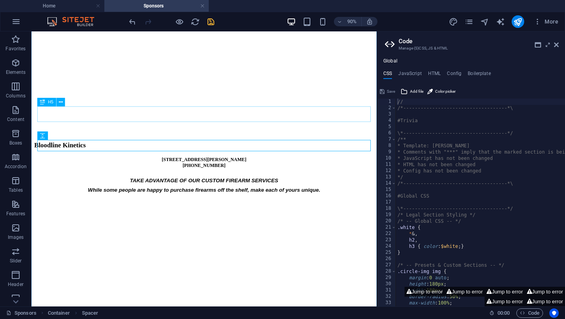
click at [378, 171] on div "[STREET_ADDRESS][PERSON_NAME] (701) 390-7997" at bounding box center [223, 177] width 377 height 13
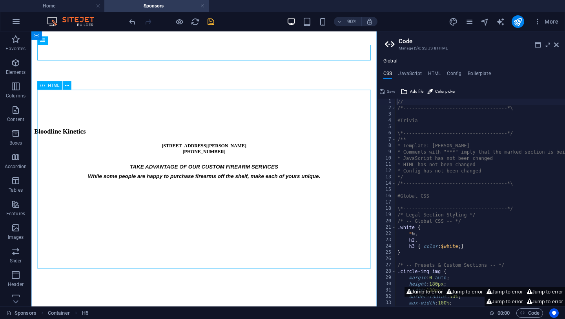
scroll to position [237, 0]
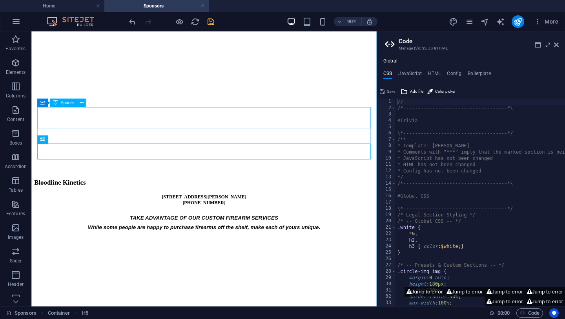
click at [304, 164] on div at bounding box center [223, 176] width 377 height 24
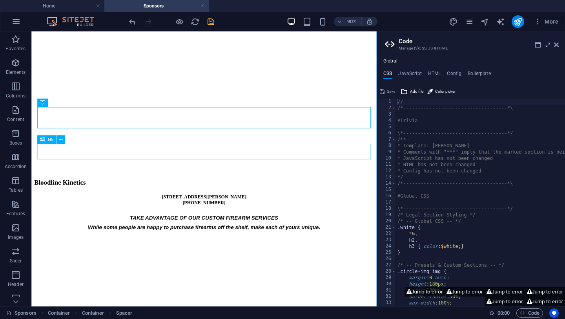
click at [223, 212] on div "[STREET_ADDRESS][PERSON_NAME] (701) 390-7997" at bounding box center [223, 218] width 377 height 13
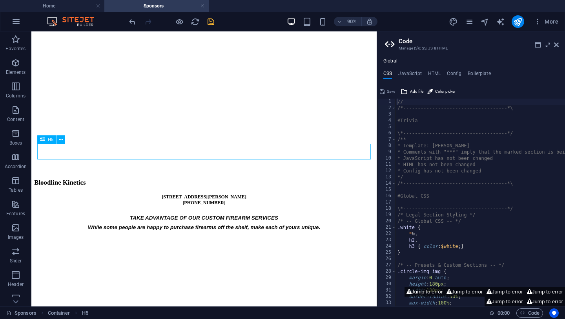
click at [223, 212] on div "[STREET_ADDRESS][PERSON_NAME] (701) 390-7997" at bounding box center [223, 218] width 377 height 13
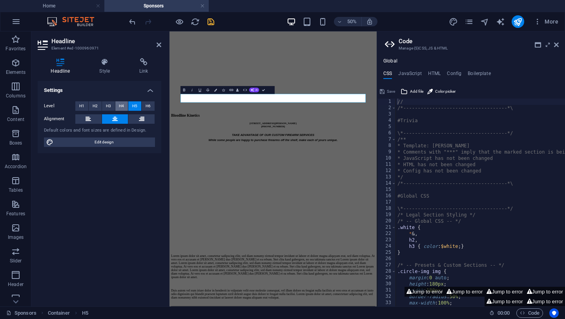
click at [121, 106] on span "H4" at bounding box center [121, 105] width 5 height 9
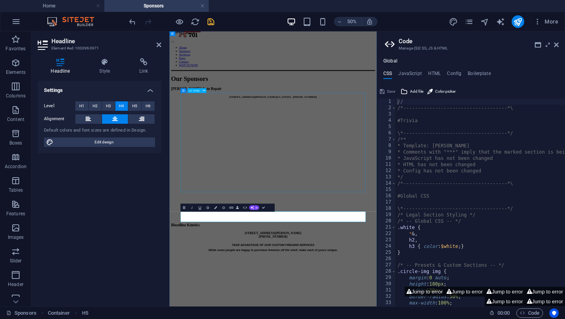
scroll to position [0, 0]
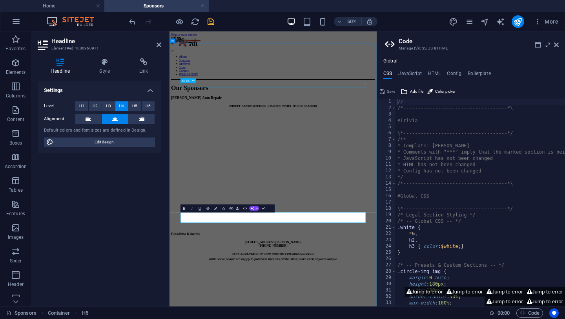
click at [388, 177] on div "[STREET_ADDRESS][PERSON_NAME][US_STATE] - [PHONE_NUMBER]" at bounding box center [377, 180] width 408 height 6
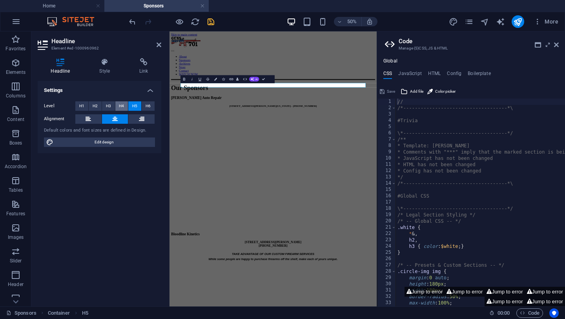
click at [121, 105] on span "H4" at bounding box center [121, 105] width 5 height 9
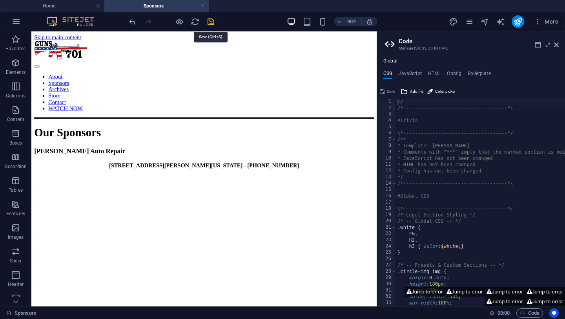
click at [210, 19] on icon "save" at bounding box center [210, 21] width 9 height 9
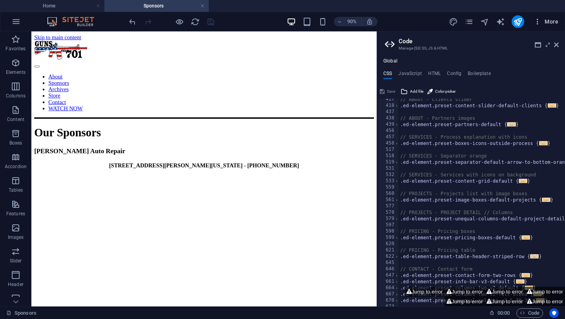
scroll to position [561, 0]
click at [518, 22] on icon "publish" at bounding box center [517, 21] width 9 height 9
